Goal: Information Seeking & Learning: Find specific fact

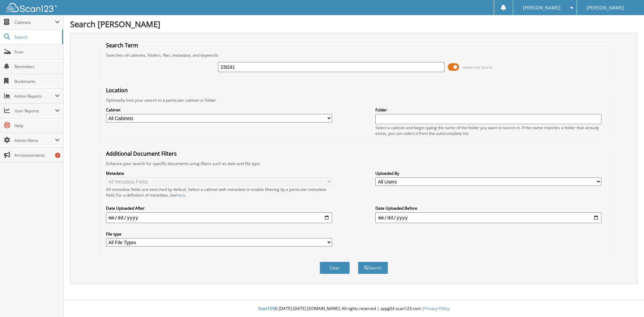
type input "23t241"
click at [358, 262] on button "Search" at bounding box center [373, 268] width 30 height 12
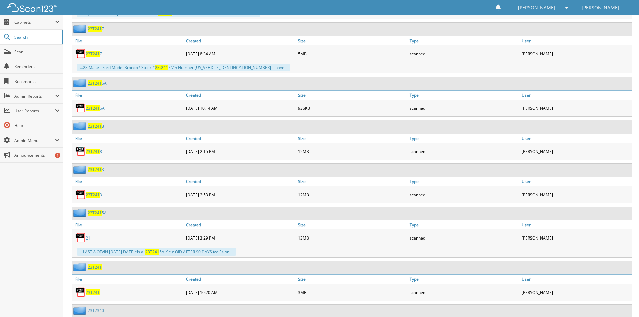
scroll to position [470, 0]
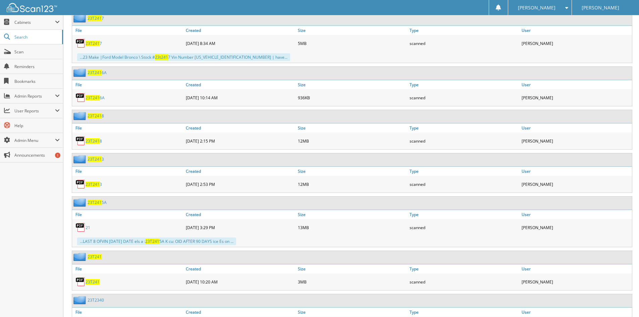
click at [93, 281] on span "23T241" at bounding box center [93, 282] width 14 height 6
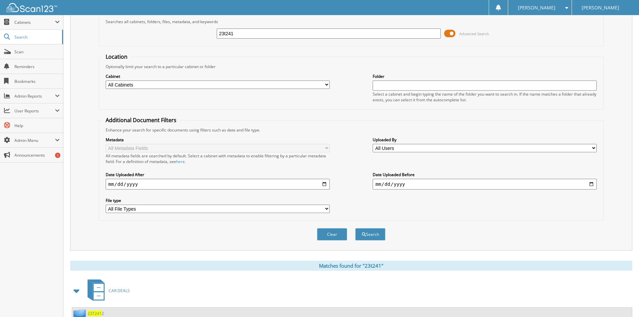
scroll to position [0, 0]
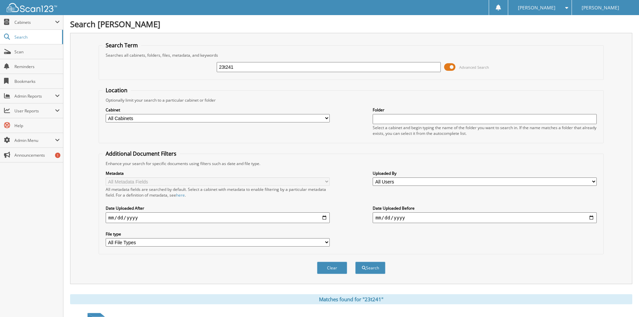
drag, startPoint x: 246, startPoint y: 68, endPoint x: 178, endPoint y: 62, distance: 68.4
click at [178, 62] on div "23t241 Advanced Search" at bounding box center [351, 67] width 498 height 18
type input "24t2096"
click at [355, 262] on button "Search" at bounding box center [370, 268] width 30 height 12
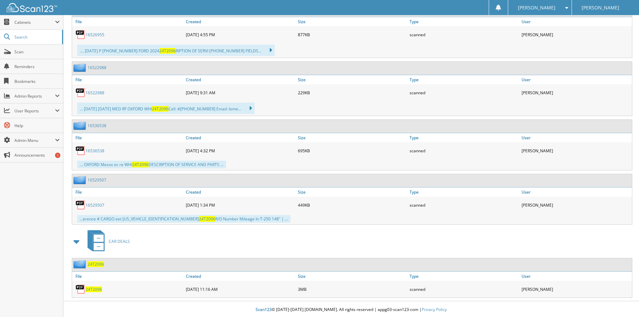
scroll to position [339, 0]
click at [95, 286] on link "24T2096" at bounding box center [94, 289] width 16 height 6
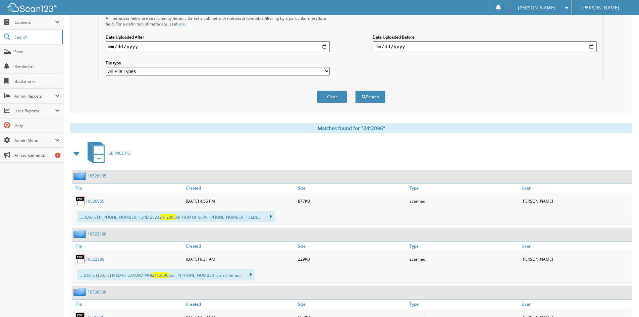
scroll to position [0, 0]
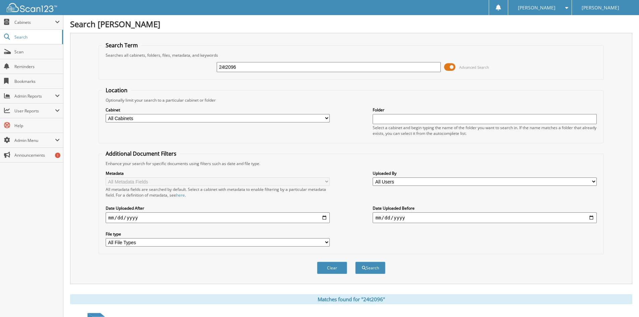
drag, startPoint x: 250, startPoint y: 64, endPoint x: 198, endPoint y: 61, distance: 52.1
click at [198, 61] on div "24t2096 Advanced Search" at bounding box center [351, 67] width 498 height 18
type input "25t542"
click at [355, 262] on button "Search" at bounding box center [370, 268] width 30 height 12
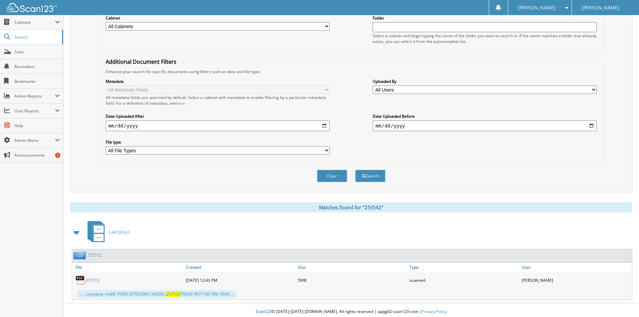
scroll to position [95, 0]
